Goal: Information Seeking & Learning: Learn about a topic

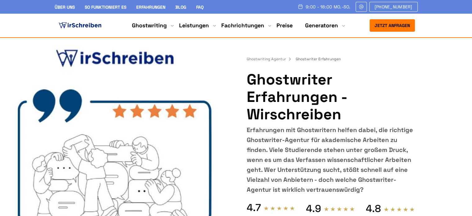
copy h1 "Ghostwriter Erfahrungen"
drag, startPoint x: 0, startPoint y: 0, endPoint x: 250, endPoint y: 85, distance: 264.0
click at [250, 85] on h1 "Ghostwriter Erfahrungen - Wirschreiben" at bounding box center [331, 97] width 168 height 52
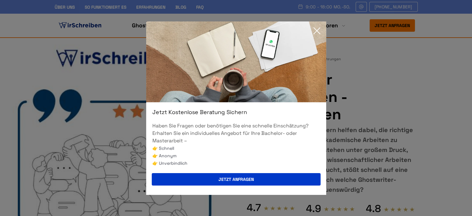
click at [319, 31] on icon at bounding box center [316, 31] width 12 height 12
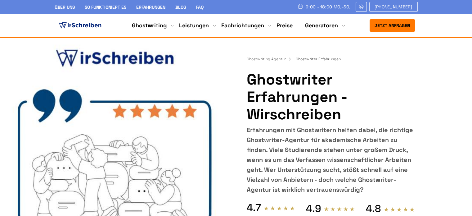
click at [286, 27] on link "Preise" at bounding box center [284, 25] width 16 height 7
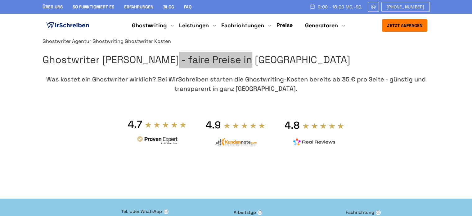
drag, startPoint x: 0, startPoint y: 0, endPoint x: 383, endPoint y: 74, distance: 390.2
click at [383, 68] on h1 "Ghostwriter Kosten - faire Preise in Deutschland" at bounding box center [235, 60] width 387 height 16
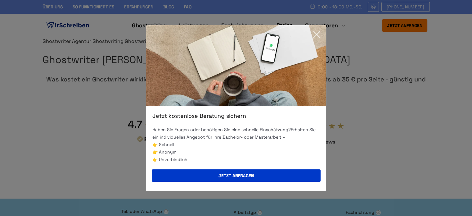
click at [321, 37] on icon at bounding box center [316, 34] width 12 height 12
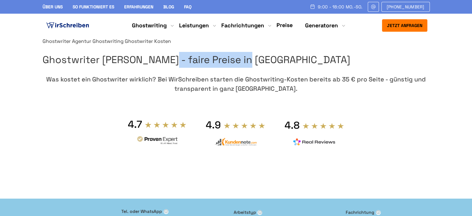
click at [141, 7] on link "Erfahrungen" at bounding box center [138, 7] width 29 height 6
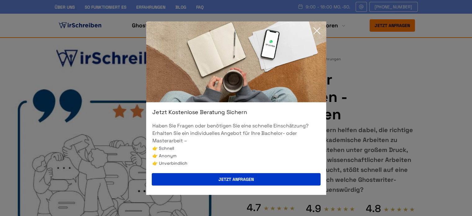
click at [315, 31] on icon at bounding box center [316, 31] width 12 height 12
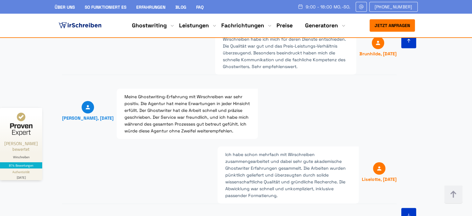
scroll to position [980, 0]
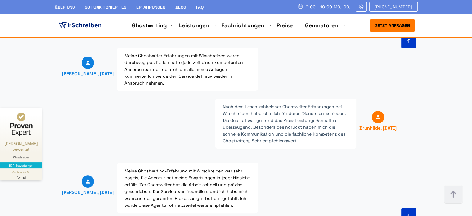
click at [83, 24] on img at bounding box center [79, 25] width 45 height 9
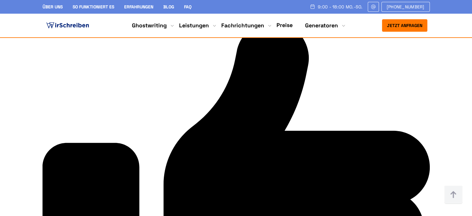
scroll to position [1768, 0]
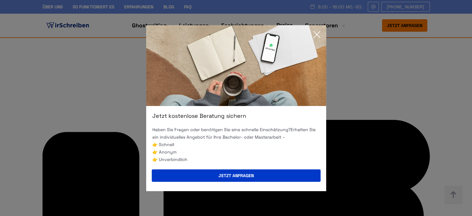
click at [314, 34] on icon at bounding box center [316, 34] width 12 height 12
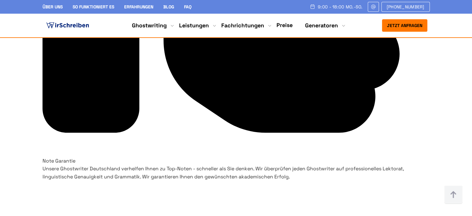
scroll to position [1892, 0]
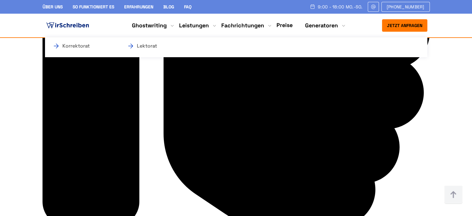
click at [187, 24] on li "Leistungen Korrektorat Lektorat" at bounding box center [194, 25] width 30 height 7
click at [187, 25] on li "Leistungen Korrektorat Lektorat" at bounding box center [194, 25] width 30 height 7
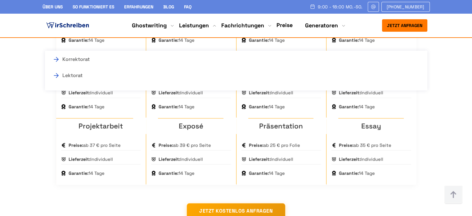
scroll to position [527, 0]
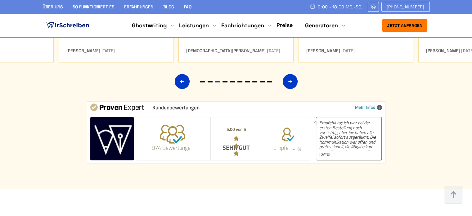
scroll to position [2792, 0]
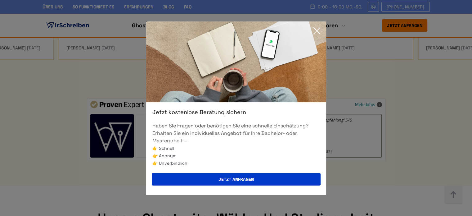
click at [318, 30] on icon at bounding box center [316, 31] width 12 height 12
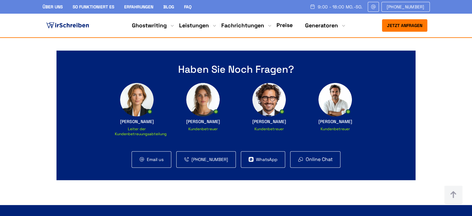
scroll to position [4063, 0]
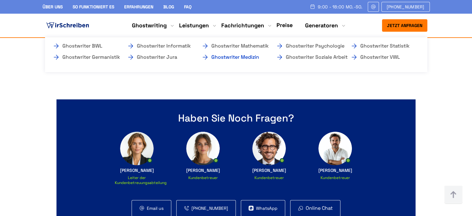
click at [237, 55] on link "Ghostwriter Medizin" at bounding box center [232, 56] width 62 height 7
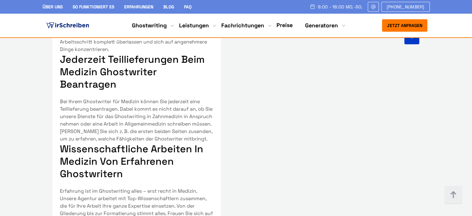
scroll to position [501, 0]
drag, startPoint x: 222, startPoint y: 24, endPoint x: 265, endPoint y: 24, distance: 43.4
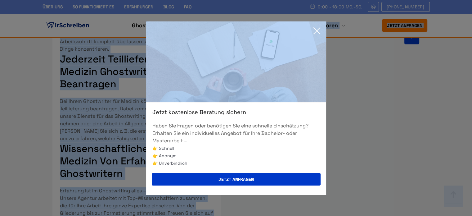
click at [316, 31] on icon at bounding box center [316, 31] width 12 height 12
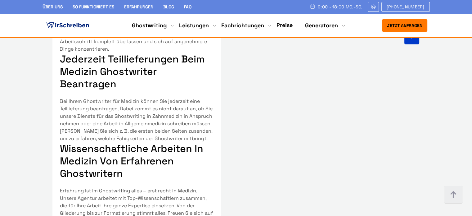
click at [230, 12] on div "Über uns So funktioniert es Erfahrungen Blog FAQ 9:00 - 18:00 Mo.-So. [PHONE_NU…" at bounding box center [236, 7] width 472 height 14
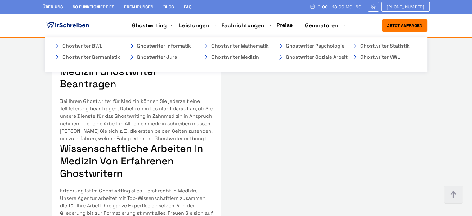
drag, startPoint x: 219, startPoint y: 23, endPoint x: 256, endPoint y: 25, distance: 36.3
click at [255, 25] on ul "Ghostwriting Bachelorarbeit Hausarbeit Masterarbeit Seminararbeit Diplomarbeit …" at bounding box center [236, 25] width 218 height 8
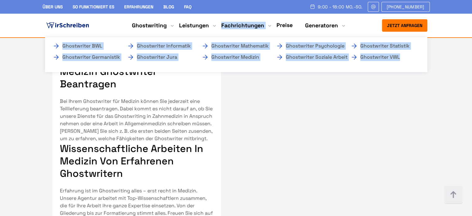
drag, startPoint x: 272, startPoint y: 15, endPoint x: 261, endPoint y: 26, distance: 15.6
click at [261, 26] on nav "Jetzt anfragen 9:00 - 18:00 Mo.-So. [PHONE_NUMBER] Über uns" at bounding box center [236, 26] width 472 height 24
copy ul "Fachrichtungen Ghostwriter BWL Ghostwriter Germanistik Ghostwriter Informatik G…"
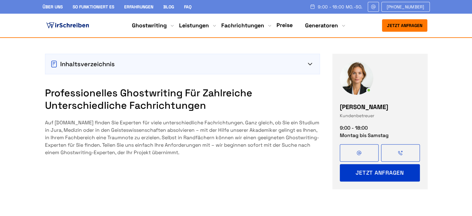
scroll to position [186, 0]
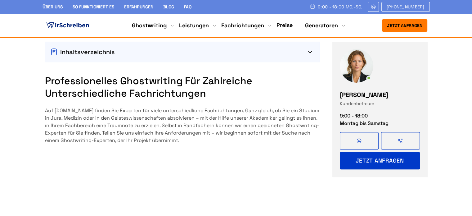
click at [312, 51] on icon at bounding box center [310, 52] width 4 height 2
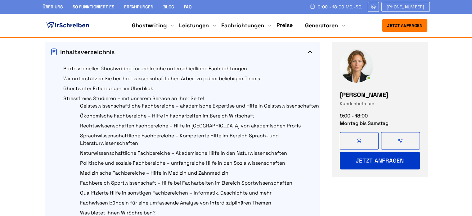
click at [312, 51] on icon at bounding box center [310, 52] width 4 height 2
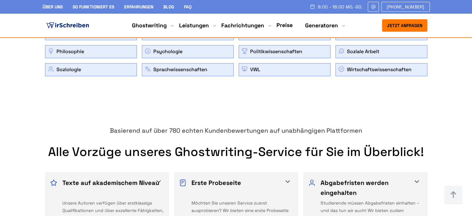
scroll to position [620, 0]
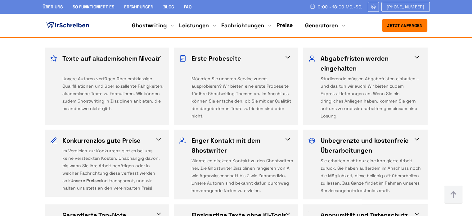
click at [161, 55] on span at bounding box center [158, 56] width 7 height 7
click at [158, 57] on span at bounding box center [158, 56] width 7 height 7
click at [158, 55] on span at bounding box center [158, 56] width 7 height 7
click at [139, 83] on div "Unsere Autoren verfügen über erstklassige Qualifikationen und über exzellente F…" at bounding box center [113, 97] width 102 height 45
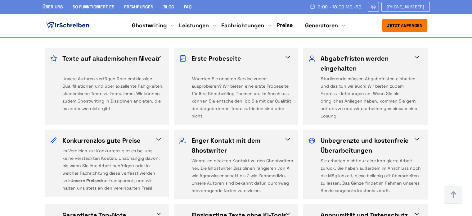
click at [136, 88] on div "Unsere Autoren verfügen über erstklassige Qualifikationen und über exzellente F…" at bounding box center [113, 97] width 102 height 45
click at [199, 87] on div "Möchten Sie unseren Service zuerst ausprobieren? Wir bieten eine erste Probesei…" at bounding box center [242, 97] width 102 height 45
click at [329, 88] on div "Studierende müssen Abgabefristen einhalten – und das tun wir auch! Wir bieten z…" at bounding box center [371, 97] width 102 height 45
click at [231, 57] on h3 "Erste Probeseite" at bounding box center [240, 63] width 98 height 20
click at [232, 57] on h3 "Erste Probeseite" at bounding box center [240, 63] width 98 height 20
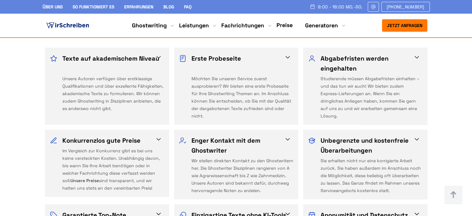
click at [253, 78] on div "Möchten Sie unseren Service zuerst ausprobieren? Wir bieten eine erste Probesei…" at bounding box center [242, 97] width 102 height 45
click at [255, 86] on div "Möchten Sie unseren Service zuerst ausprobieren? Wir bieten eine erste Probesei…" at bounding box center [242, 97] width 102 height 45
click at [257, 84] on div "Möchten Sie unseren Service zuerst ausprobieren? Wir bieten eine erste Probesei…" at bounding box center [242, 97] width 102 height 45
click at [256, 84] on div "Möchten Sie unseren Service zuerst ausprobieren? Wir bieten eine erste Probesei…" at bounding box center [242, 97] width 102 height 45
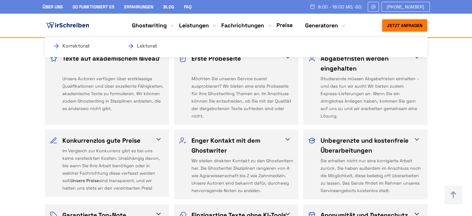
drag, startPoint x: 177, startPoint y: 23, endPoint x: 206, endPoint y: 24, distance: 28.2
click at [206, 24] on ul "Ghostwriting Bachelorarbeit Hausarbeit Masterarbeit Seminararbeit Diplomarbeit …" at bounding box center [236, 25] width 218 height 8
drag, startPoint x: 212, startPoint y: 18, endPoint x: 207, endPoint y: 24, distance: 7.3
click at [207, 24] on nav "Jetzt anfragen 9:00 - 18:00 Mo.-So. [PHONE_NUMBER] Über uns" at bounding box center [236, 26] width 472 height 24
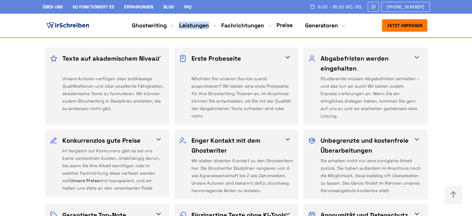
copy link "Leistungen"
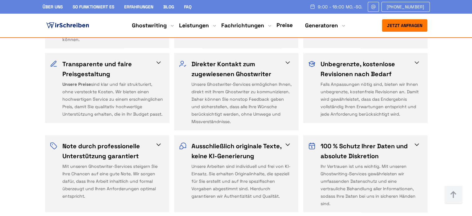
scroll to position [1303, 0]
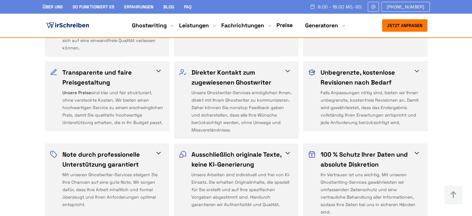
click at [283, 153] on h3 "Ausschließlich originale Texte, keine KI-Generierung" at bounding box center [240, 159] width 98 height 20
click at [267, 154] on h3 "Ausschließlich originale Texte, keine KI-Generierung" at bounding box center [240, 159] width 98 height 20
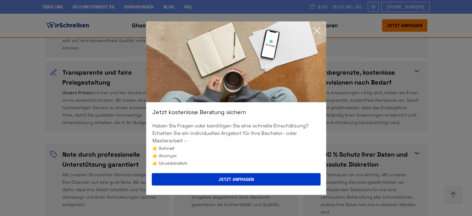
click at [315, 30] on icon at bounding box center [316, 31] width 12 height 12
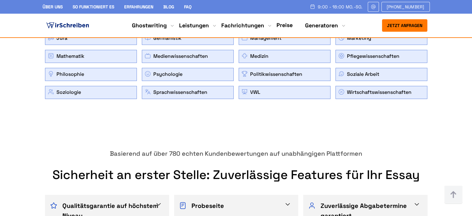
scroll to position [1024, 0]
